Goal: Task Accomplishment & Management: Manage account settings

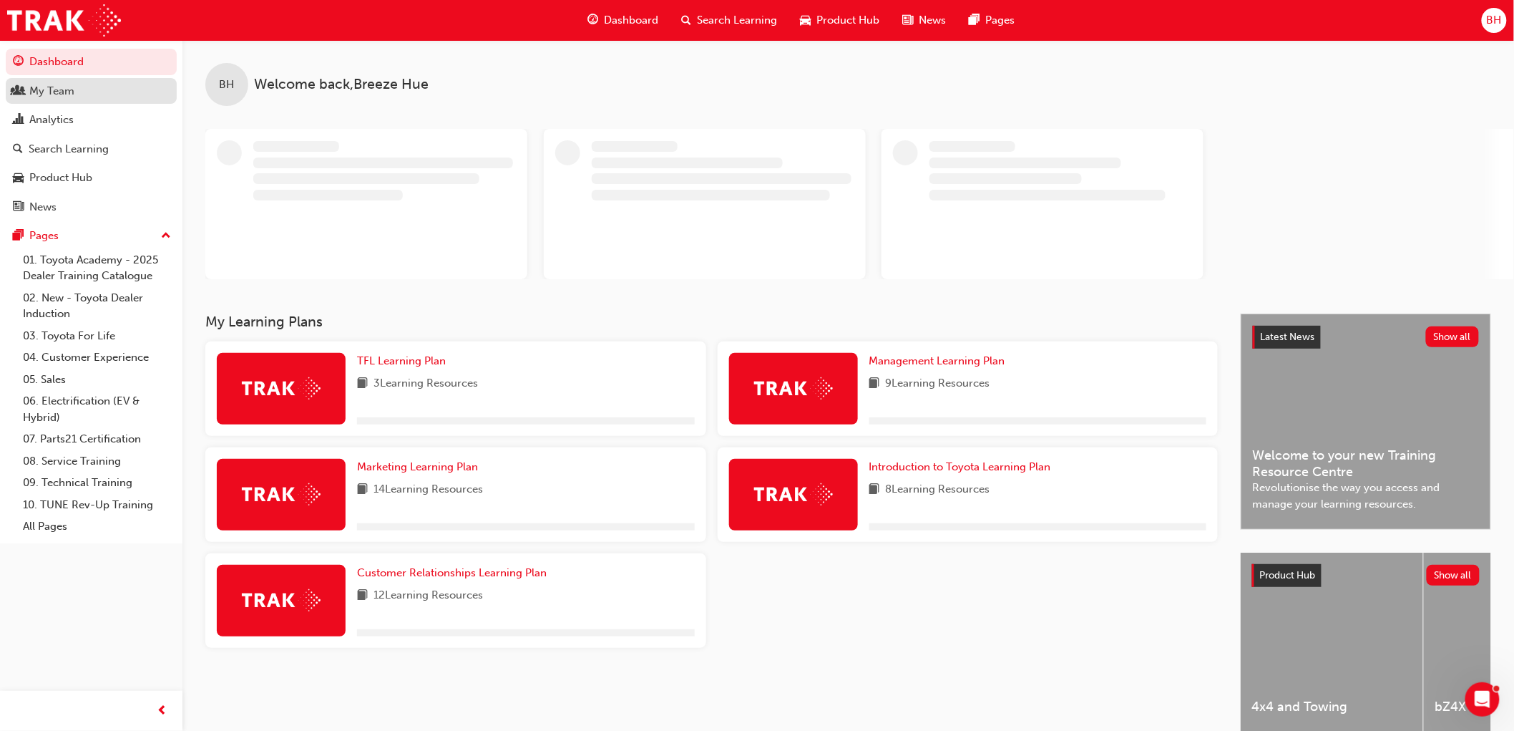
click at [56, 96] on div "My Team" at bounding box center [51, 91] width 45 height 16
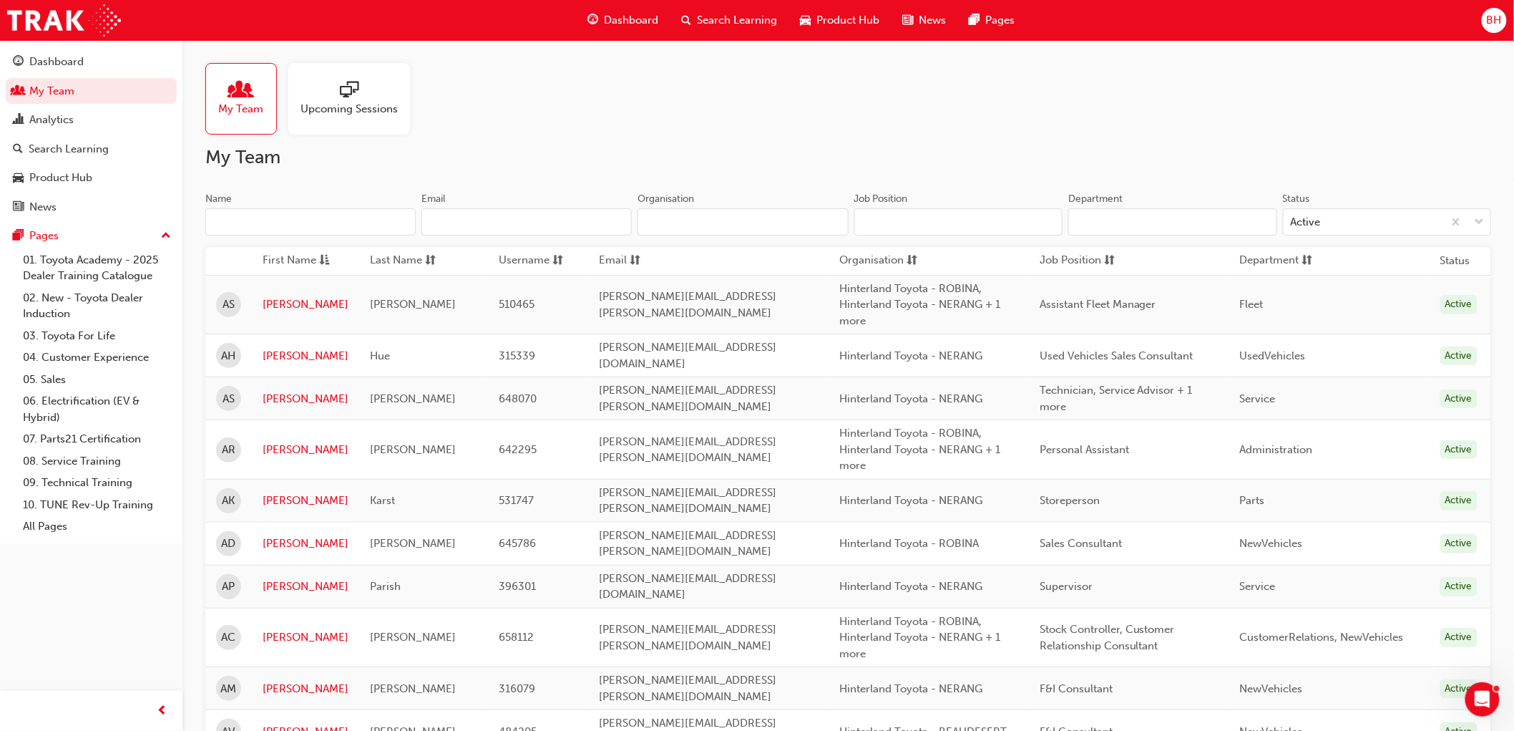
click at [243, 223] on input "Name" at bounding box center [310, 221] width 210 height 27
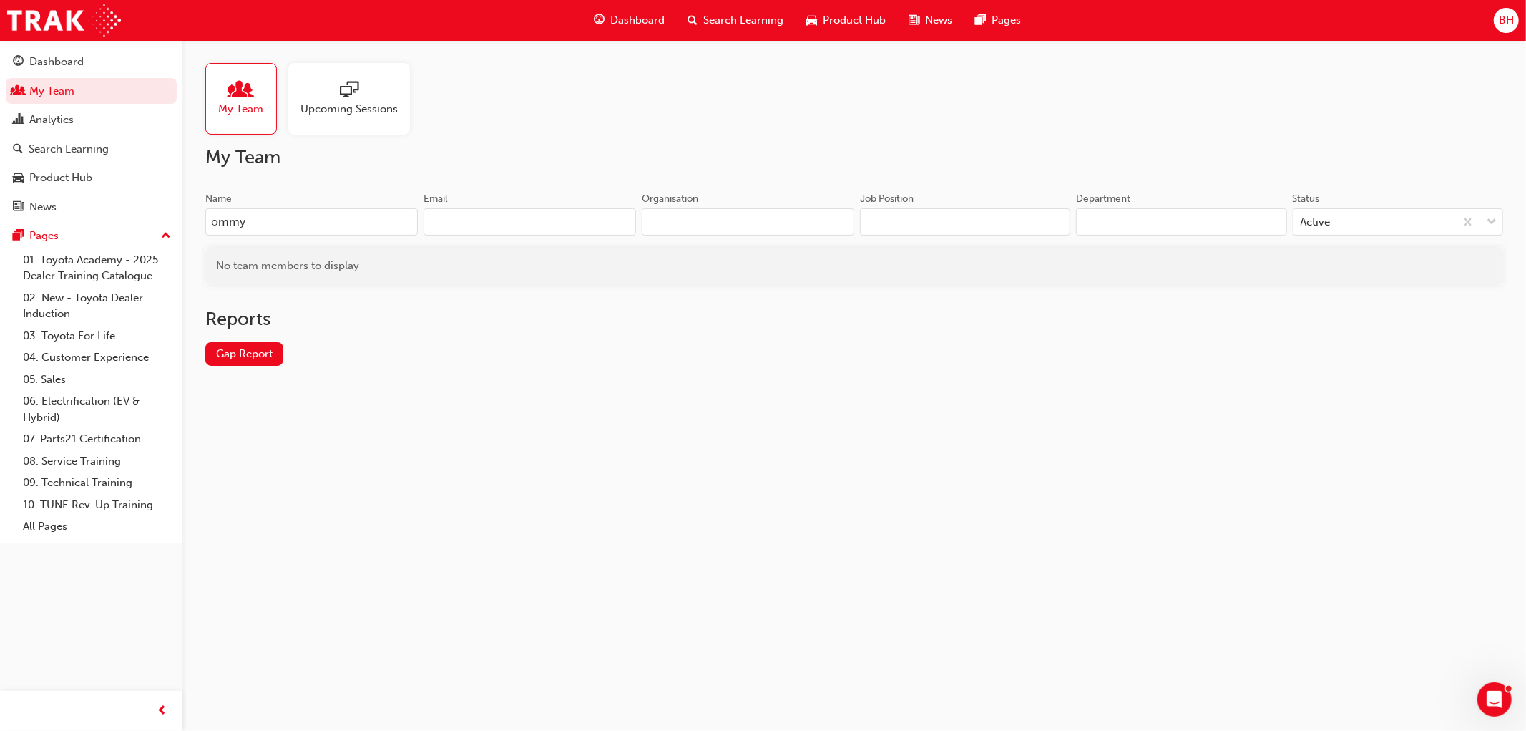
click at [208, 222] on input "ommy" at bounding box center [311, 221] width 213 height 27
click at [265, 217] on input "[PERSON_NAME]" at bounding box center [311, 221] width 213 height 27
type input "[PERSON_NAME]"
drag, startPoint x: 275, startPoint y: 223, endPoint x: 143, endPoint y: 220, distance: 131.7
click at [143, 220] on div "Dashboard My Team Analytics Search Learning Product Hub News Pages Pages 01. To…" at bounding box center [763, 365] width 1526 height 731
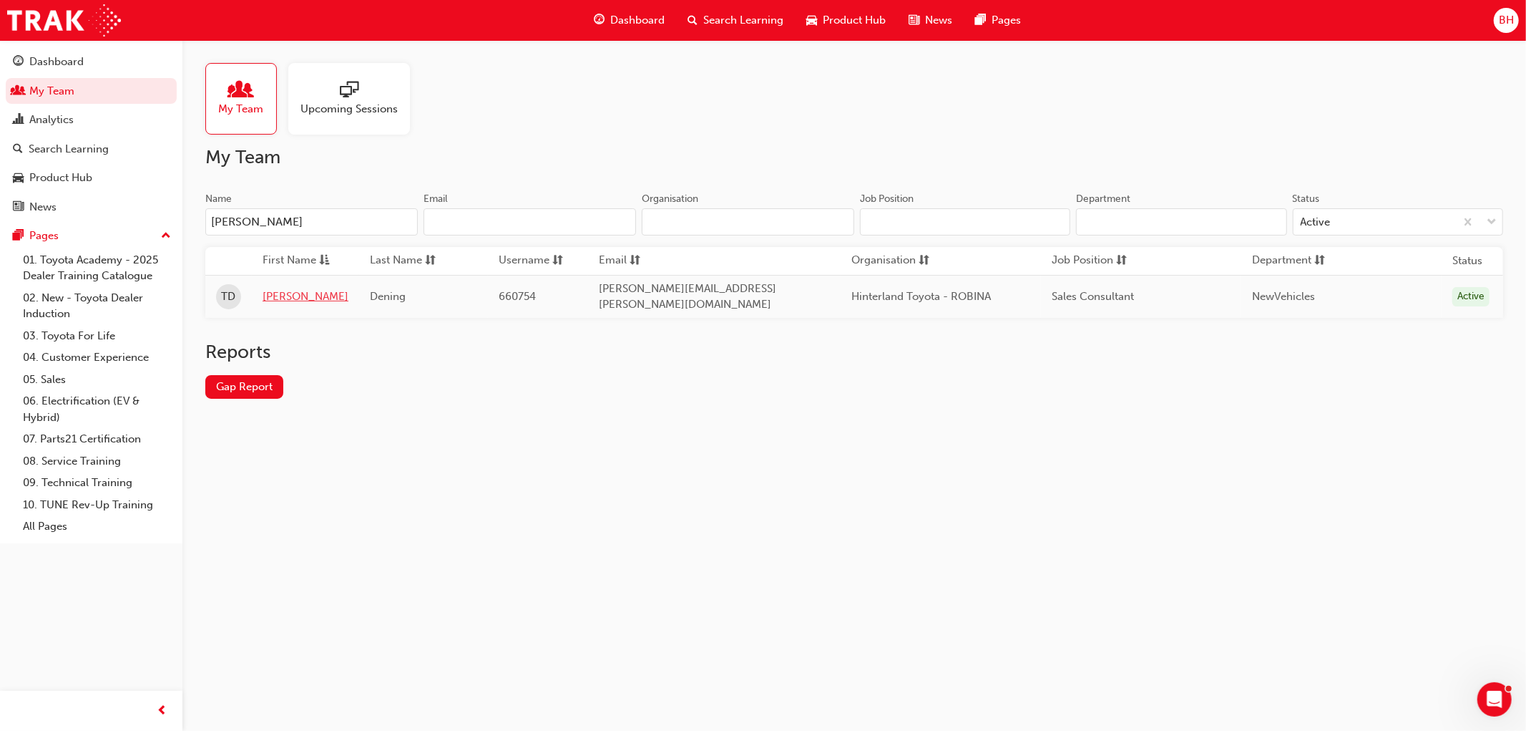
type input "[PERSON_NAME]"
click at [288, 288] on link "[PERSON_NAME]" at bounding box center [306, 296] width 86 height 16
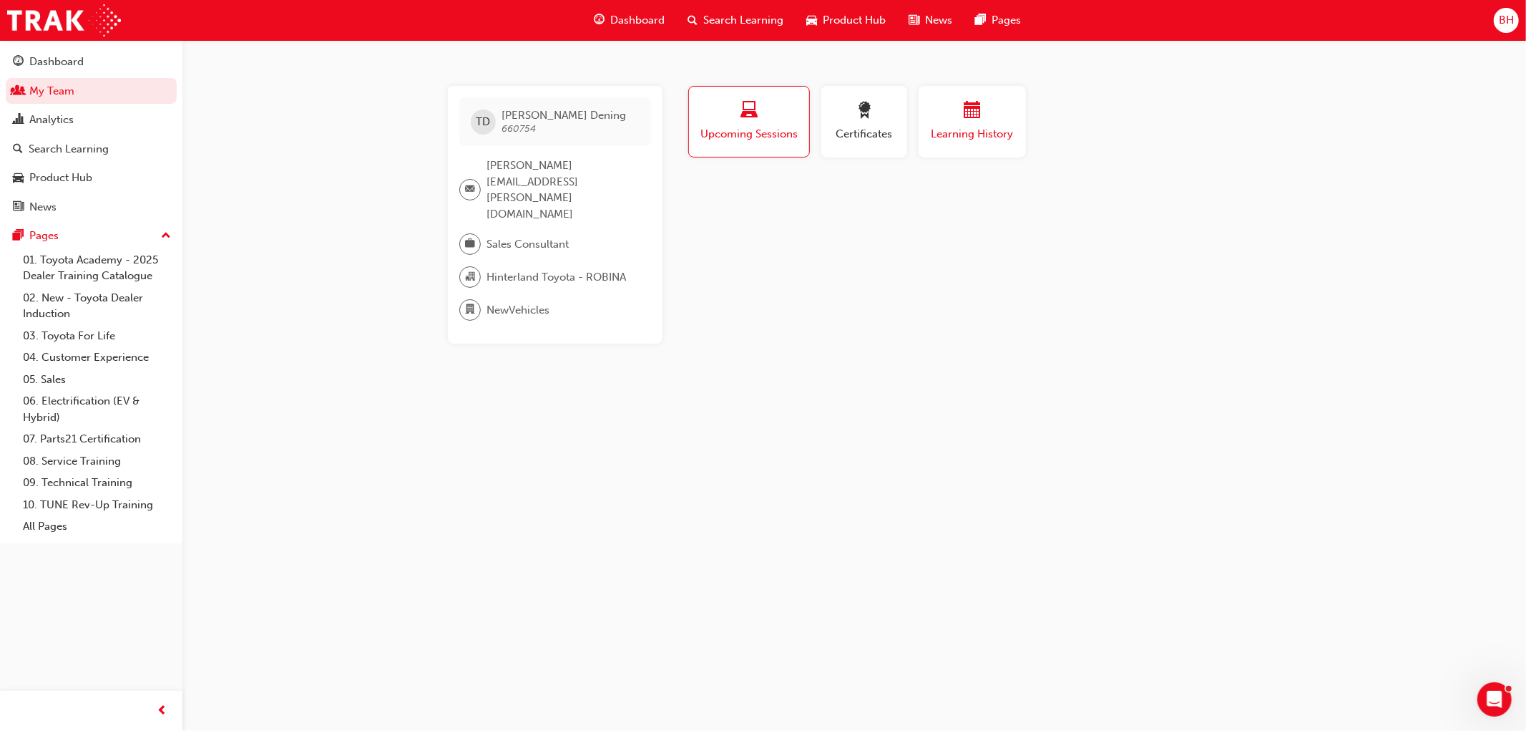
click at [984, 140] on span "Learning History" at bounding box center [973, 134] width 86 height 16
click at [741, 130] on span "Upcoming Sessions" at bounding box center [749, 134] width 100 height 16
click at [54, 93] on link "My Team" at bounding box center [91, 91] width 171 height 26
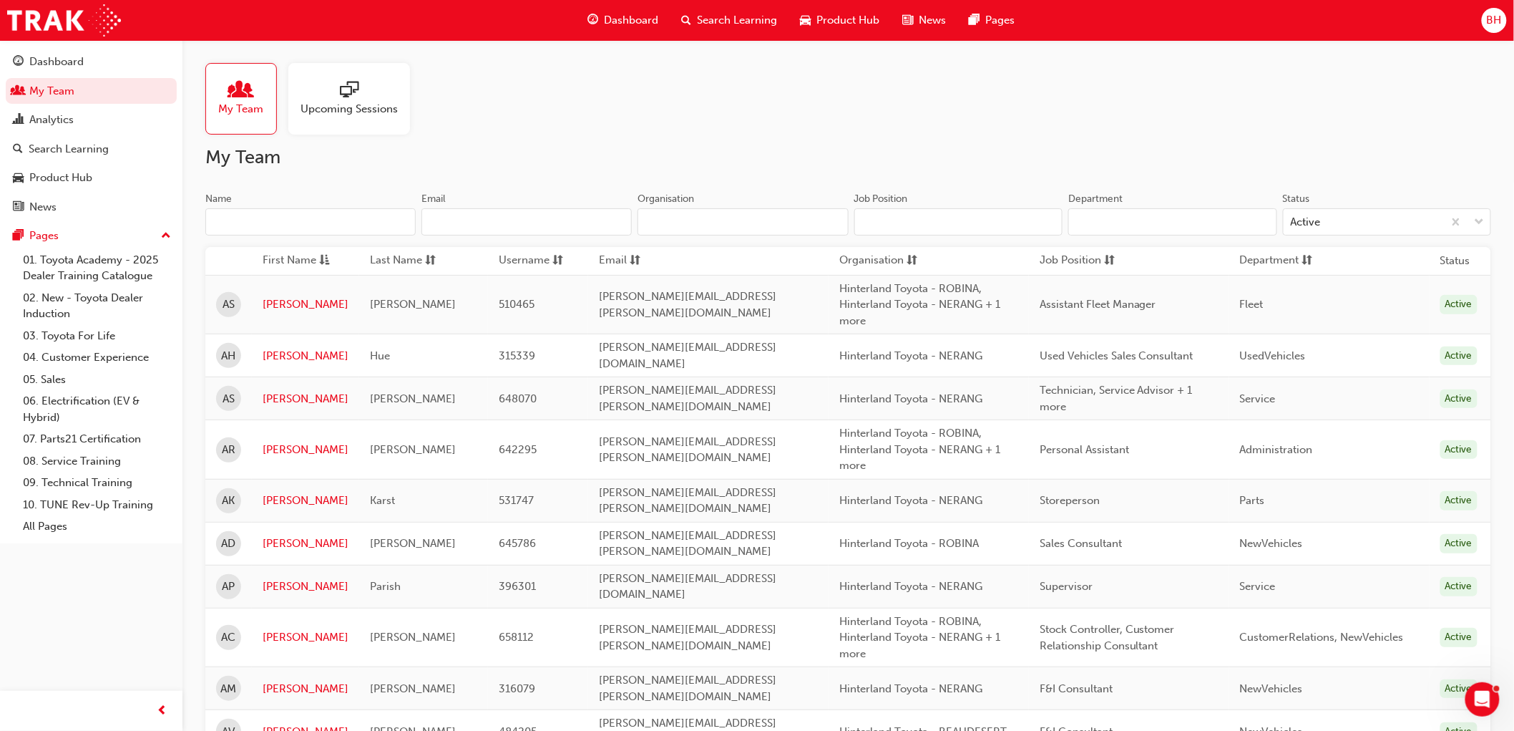
click at [285, 229] on input "Name" at bounding box center [310, 221] width 210 height 27
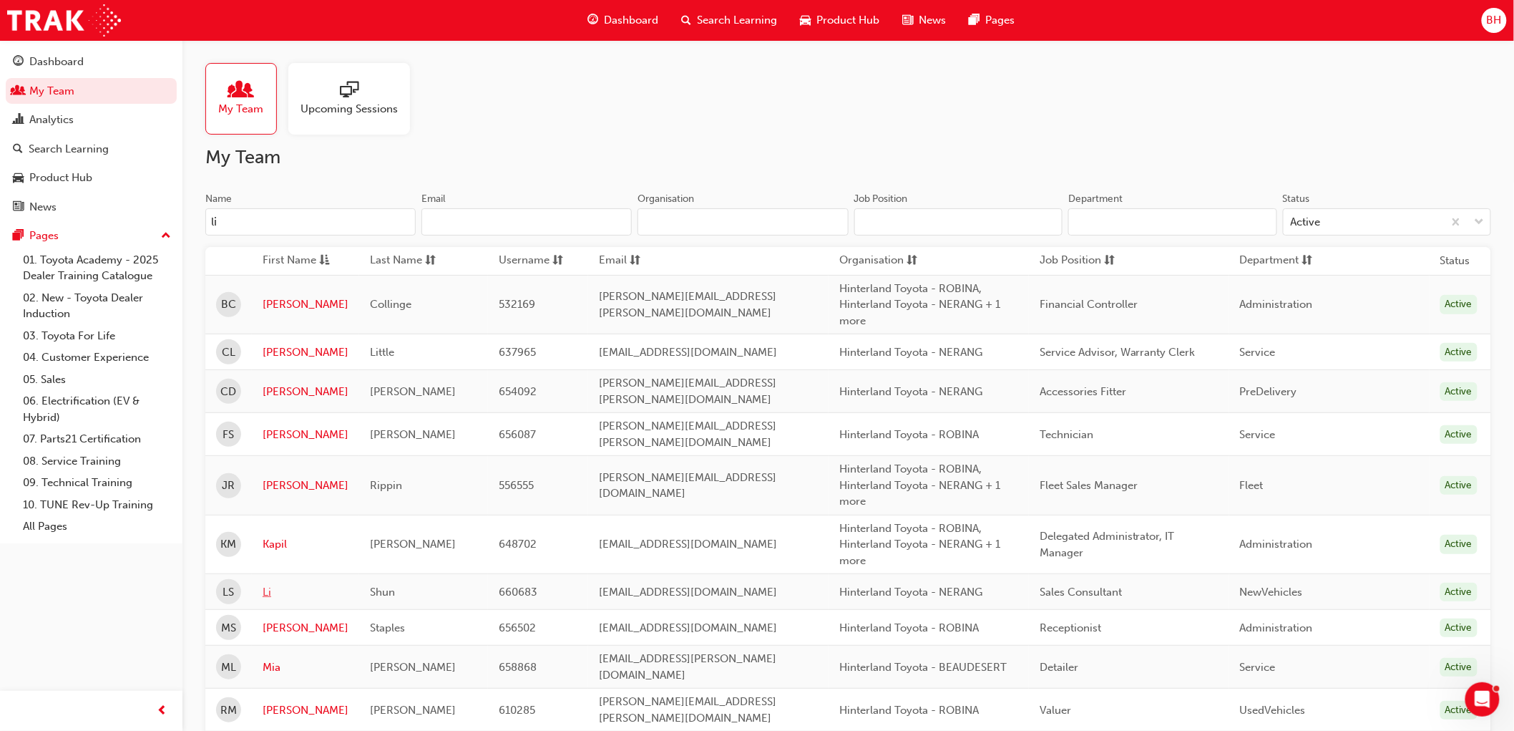
type input "li"
click at [273, 584] on link "Li" at bounding box center [306, 592] width 86 height 16
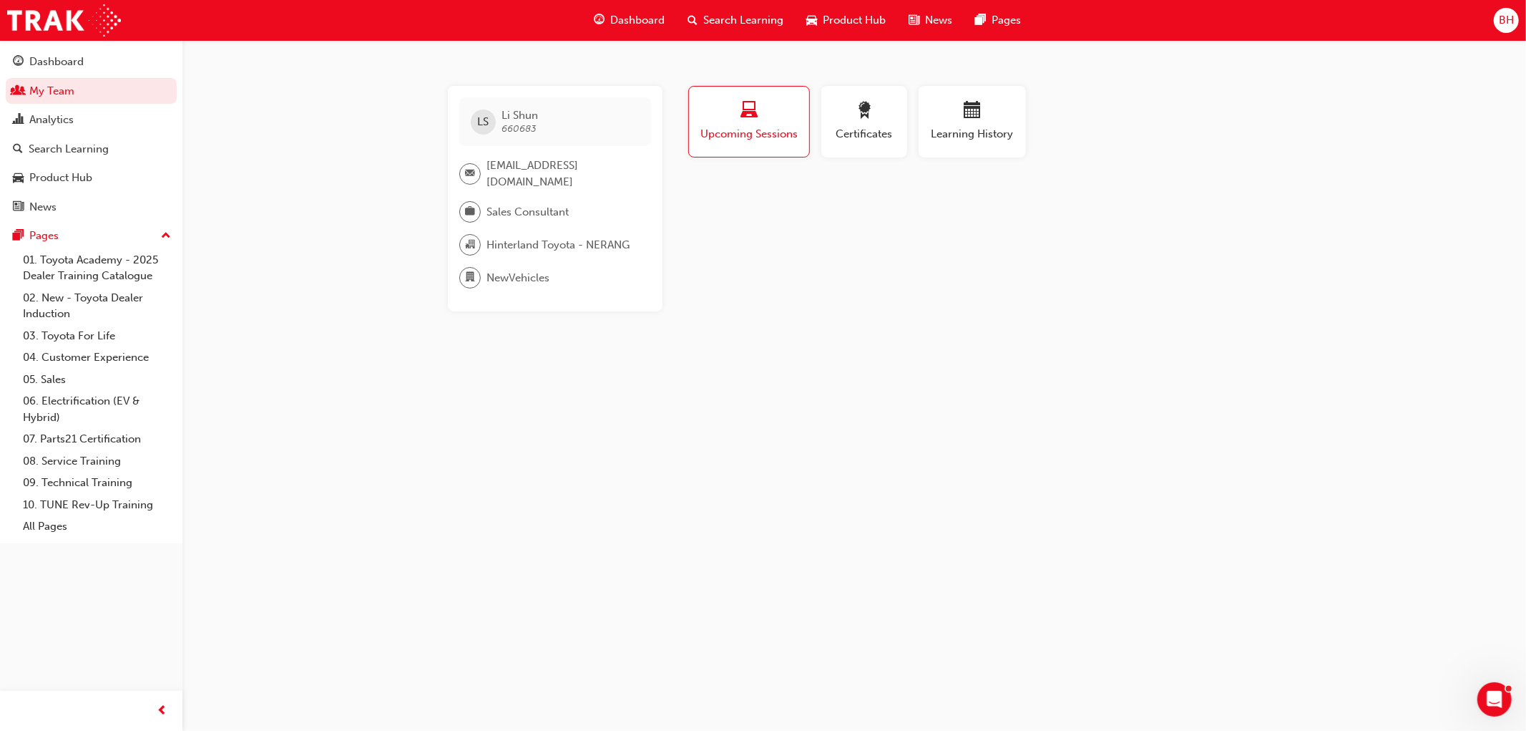
click at [364, 339] on div "[PERSON_NAME] 660683 [EMAIL_ADDRESS][DOMAIN_NAME] Sales Consultant Hinterland T…" at bounding box center [763, 365] width 1526 height 731
click at [968, 133] on span "Learning History" at bounding box center [973, 134] width 86 height 16
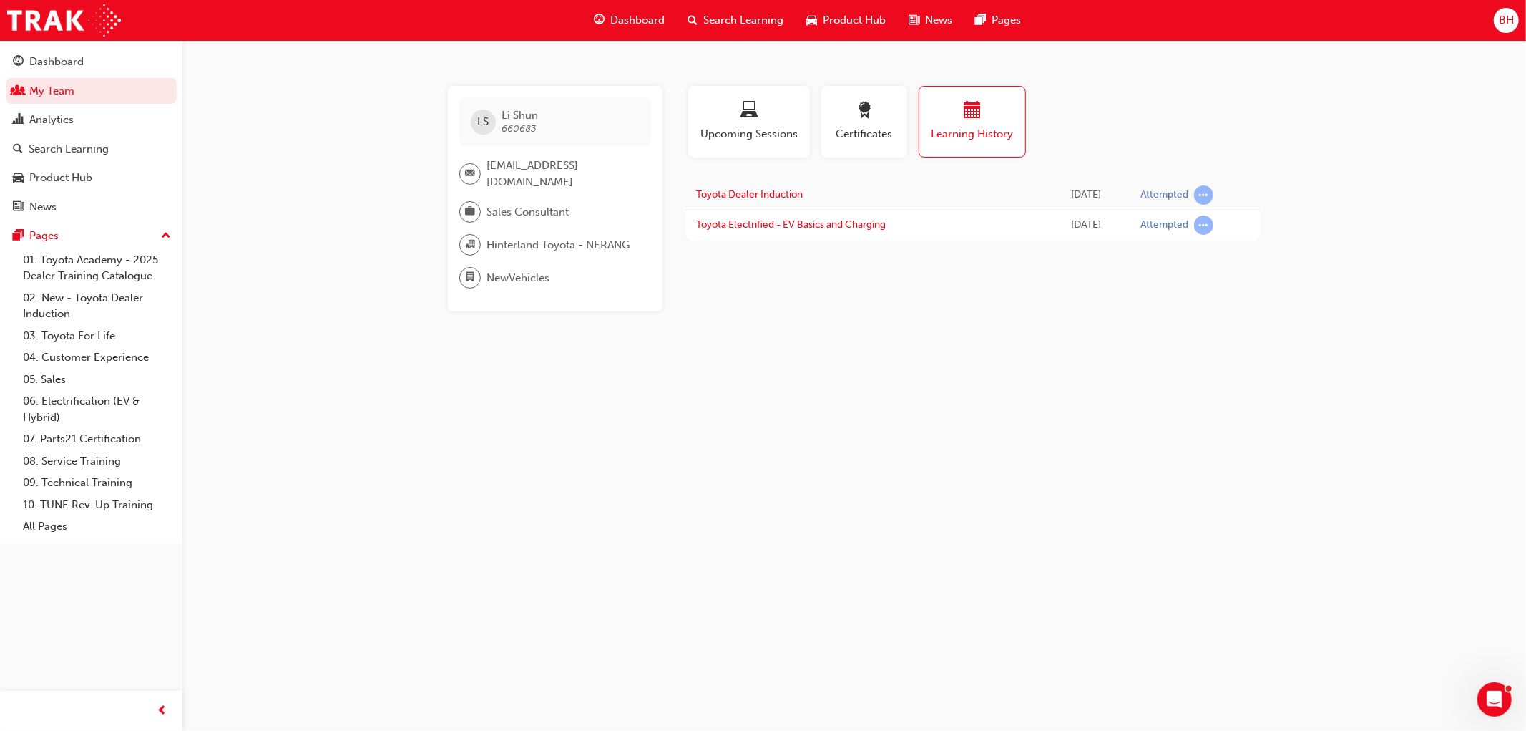
click at [383, 241] on div "[PERSON_NAME] 660683 [EMAIL_ADDRESS][DOMAIN_NAME] Sales Consultant Hinterland T…" at bounding box center [763, 365] width 1526 height 731
click at [258, 168] on div "[PERSON_NAME] 660683 [EMAIL_ADDRESS][DOMAIN_NAME] Sales Consultant Hinterland T…" at bounding box center [763, 365] width 1526 height 731
drag, startPoint x: 34, startPoint y: 89, endPoint x: 447, endPoint y: 9, distance: 419.8
click at [34, 89] on link "My Team" at bounding box center [91, 91] width 171 height 26
